Goal: Transaction & Acquisition: Purchase product/service

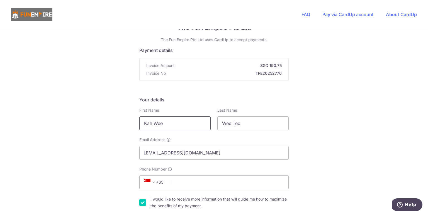
type input "Kah Wee"
type input "Teo"
click at [208, 182] on input "Phone Number" at bounding box center [213, 183] width 149 height 14
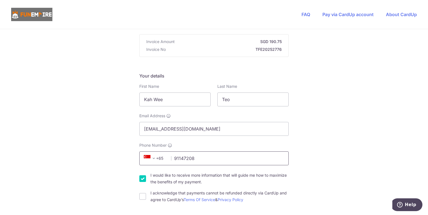
scroll to position [84, 0]
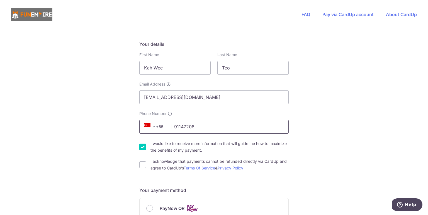
type input "91147208"
click at [144, 146] on input "I would like to receive more information that will guide me how to maximize the…" at bounding box center [142, 147] width 7 height 7
checkbox input "false"
click at [144, 163] on input "I acknowledge that payments cannot be refunded directly via CardUp and agree to…" at bounding box center [142, 165] width 7 height 7
checkbox input "true"
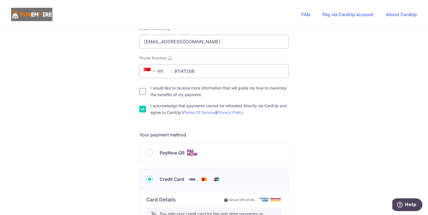
scroll to position [111, 0]
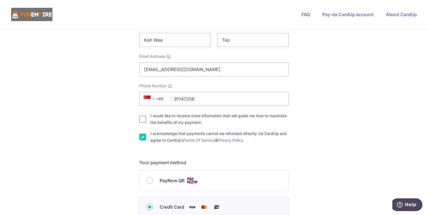
click at [141, 121] on input "I would like to receive more information that will guide me how to maximize the…" at bounding box center [142, 119] width 7 height 7
checkbox input "false"
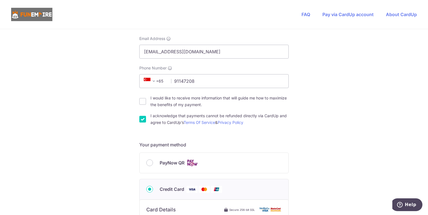
scroll to position [139, 0]
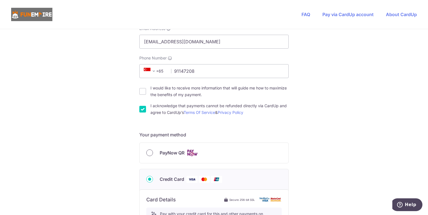
click at [146, 155] on input "PayNow QR" at bounding box center [149, 153] width 7 height 7
radio input "true"
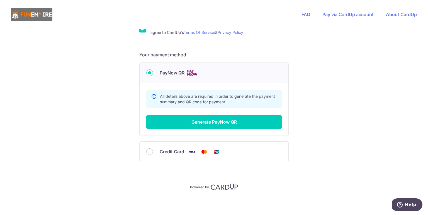
scroll to position [220, 0]
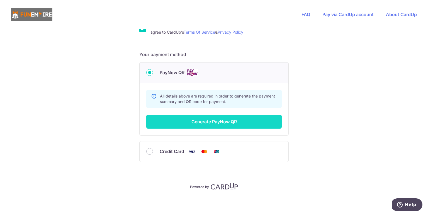
click at [200, 122] on button "Generate PayNow QR" at bounding box center [213, 122] width 135 height 14
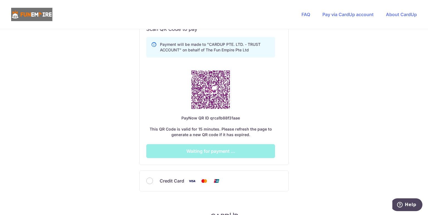
scroll to position [303, 0]
